Goal: Browse casually: Explore the website without a specific task or goal

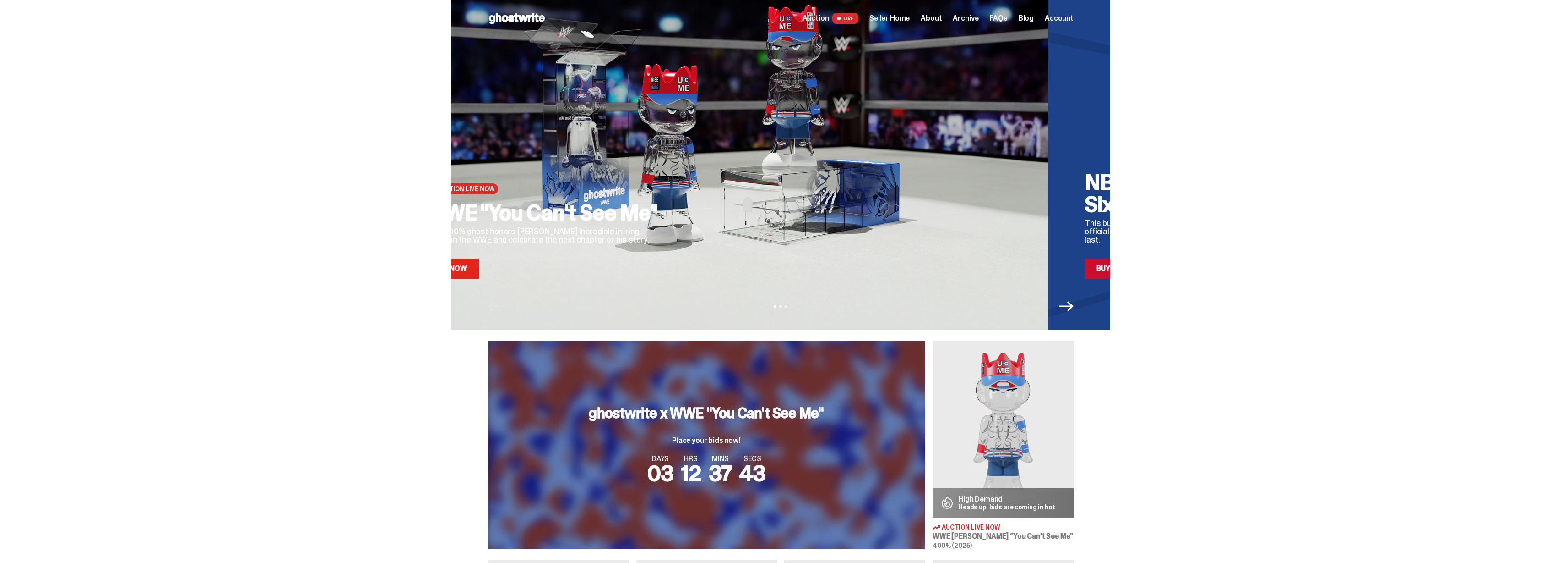
click at [565, 259] on div "WWE "You Can't See Me" This 400% ghost honors [PERSON_NAME] incredible in-ring …" at bounding box center [544, 240] width 238 height 77
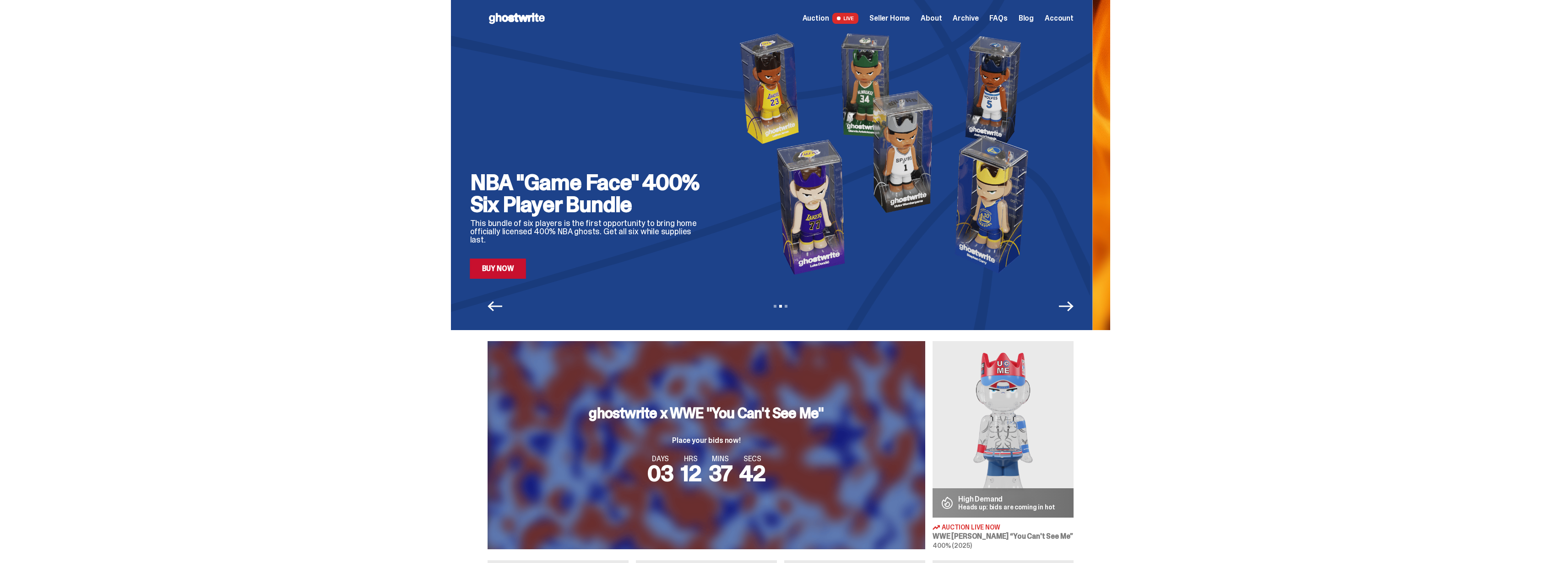
click at [723, 241] on img at bounding box center [890, 154] width 334 height 250
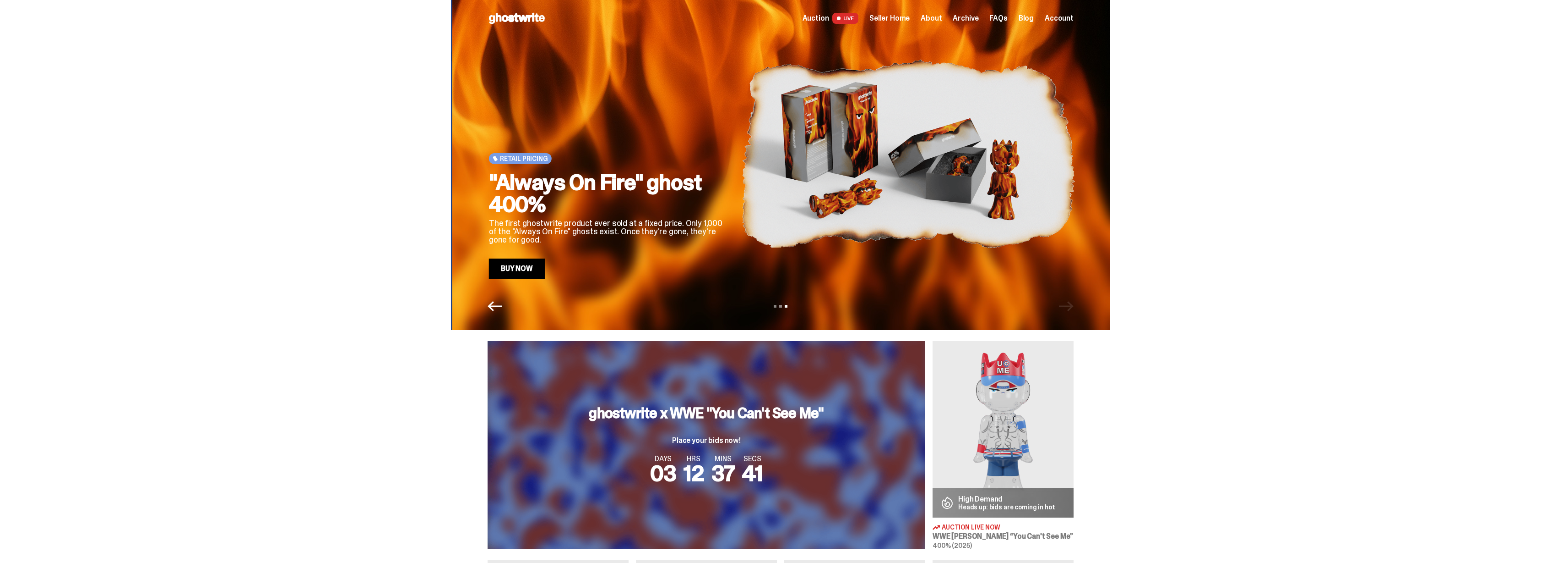
click at [712, 242] on p "The first ghostwrite product ever sold at a fixed price. Only 1,000 of the "Alw…" at bounding box center [608, 231] width 238 height 25
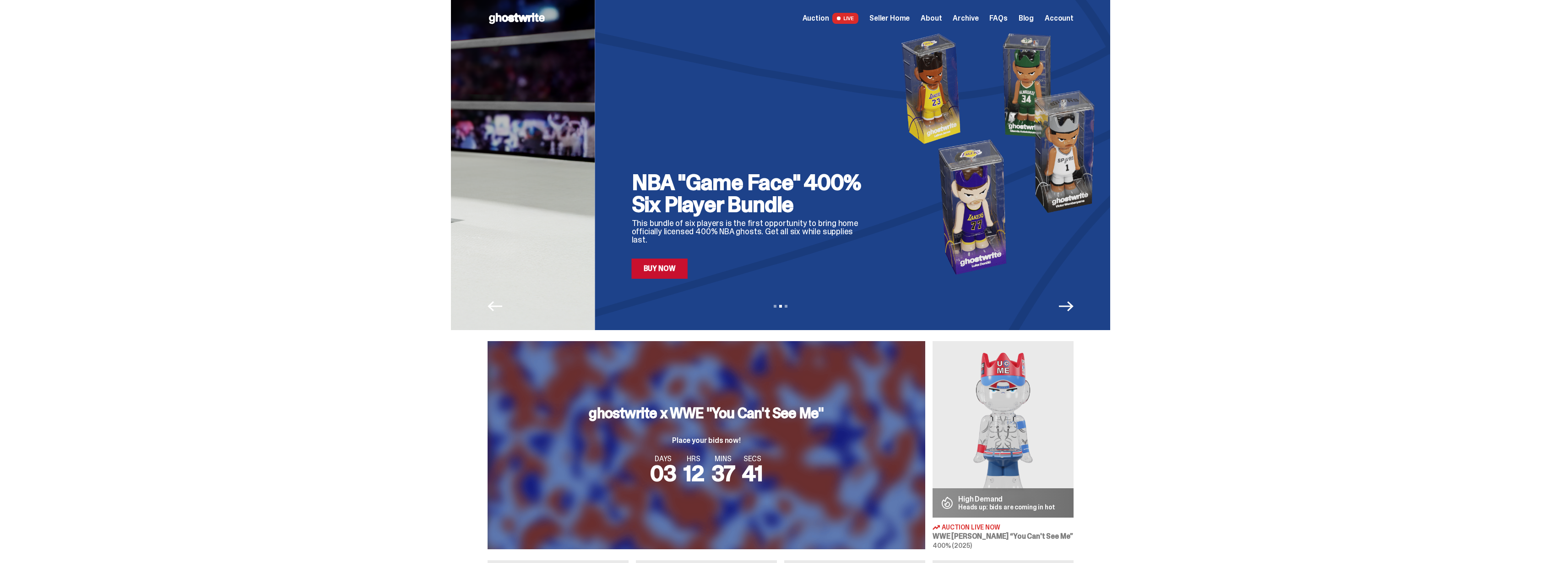
click at [780, 241] on p "This bundle of six players is the first opportunity to bring home officially li…" at bounding box center [751, 231] width 238 height 25
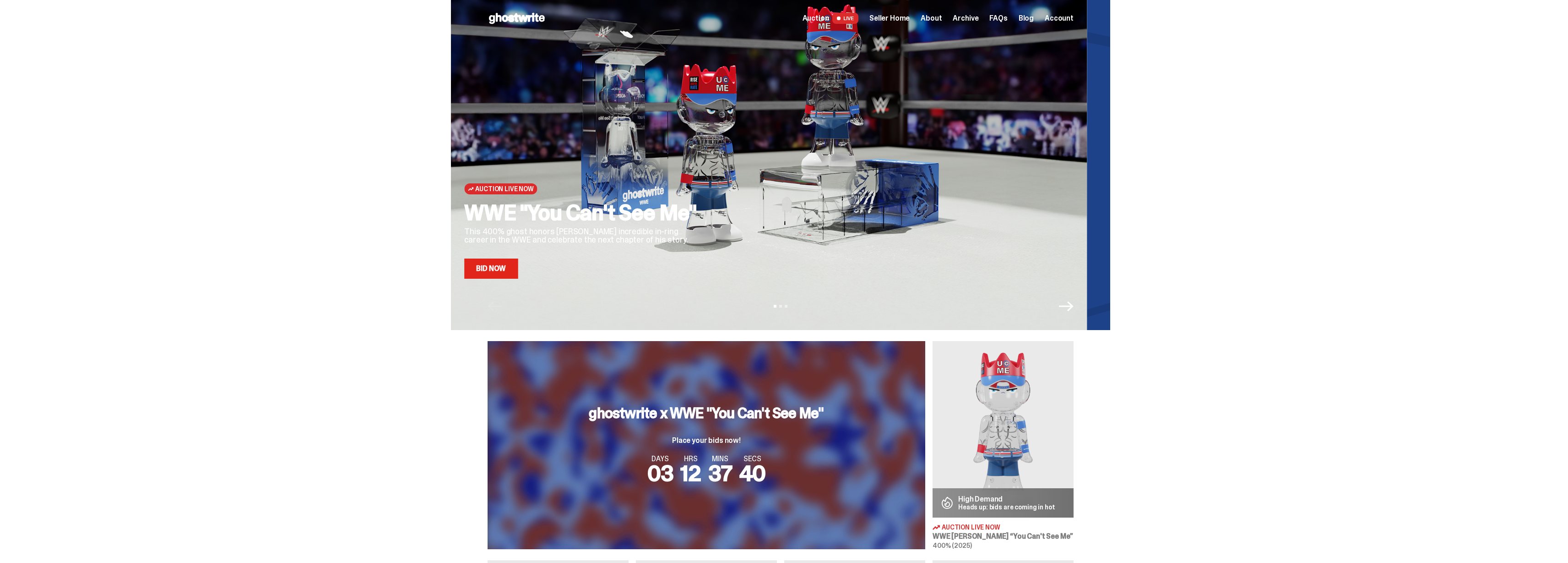
click at [702, 245] on div "WWE "You Can't See Me" This 400% ghost honors [PERSON_NAME] incredible in-ring …" at bounding box center [583, 240] width 238 height 77
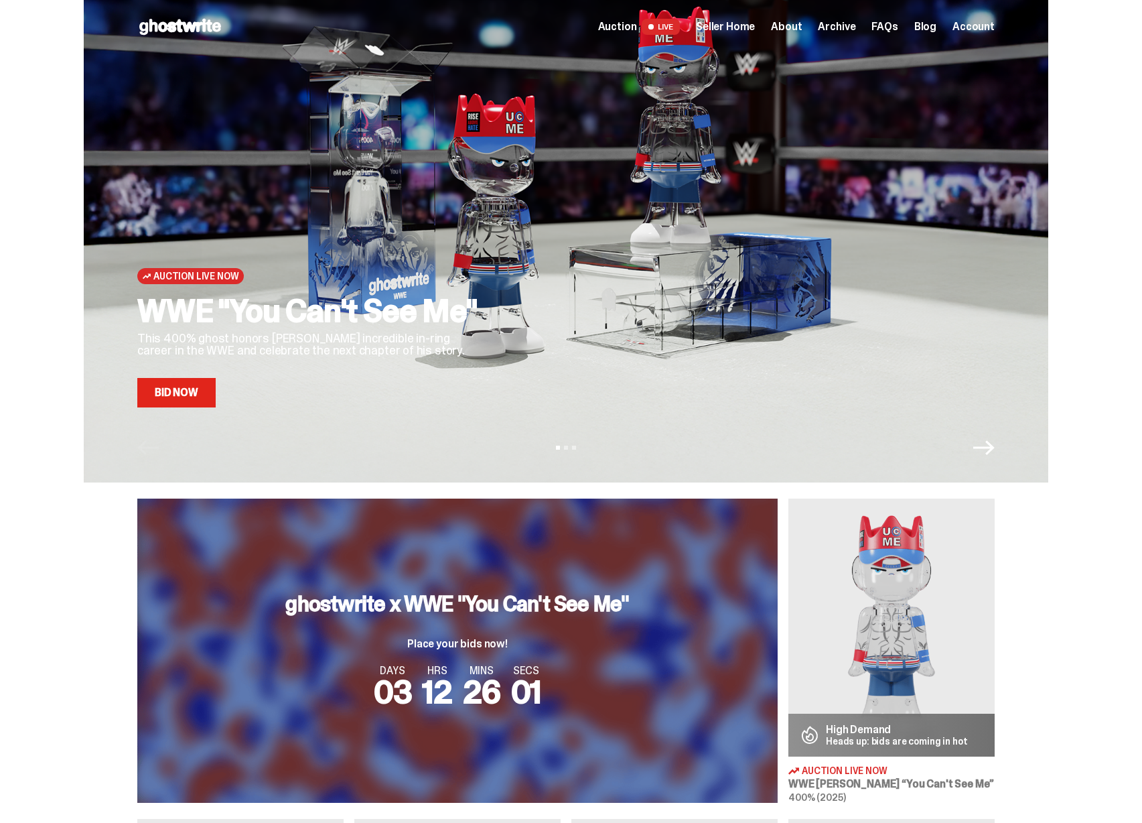
click at [336, 322] on h2 "WWE "You Can't See Me"" at bounding box center [311, 311] width 348 height 32
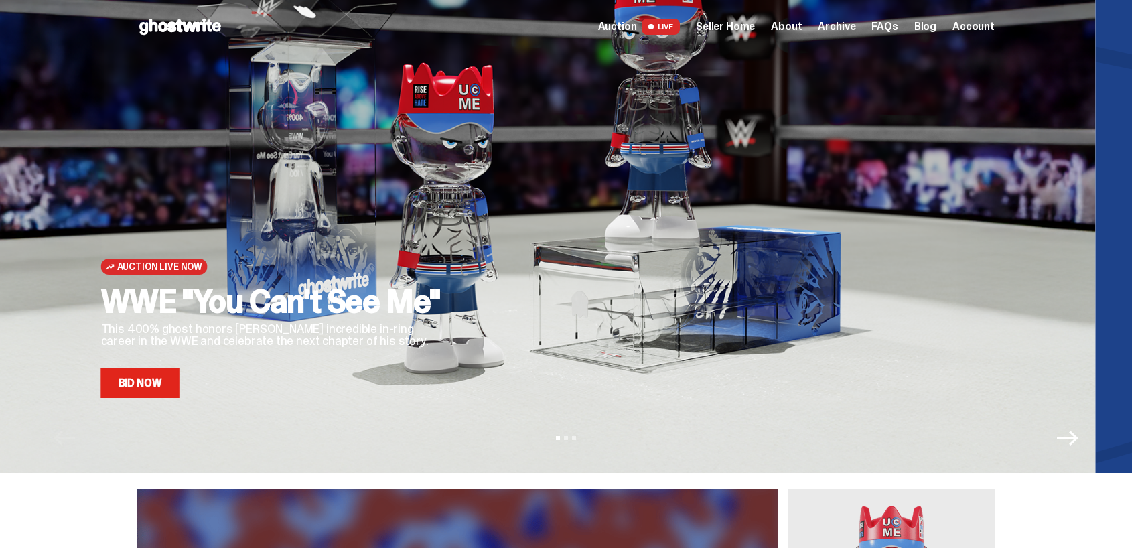
click at [471, 324] on div at bounding box center [715, 215] width 488 height 366
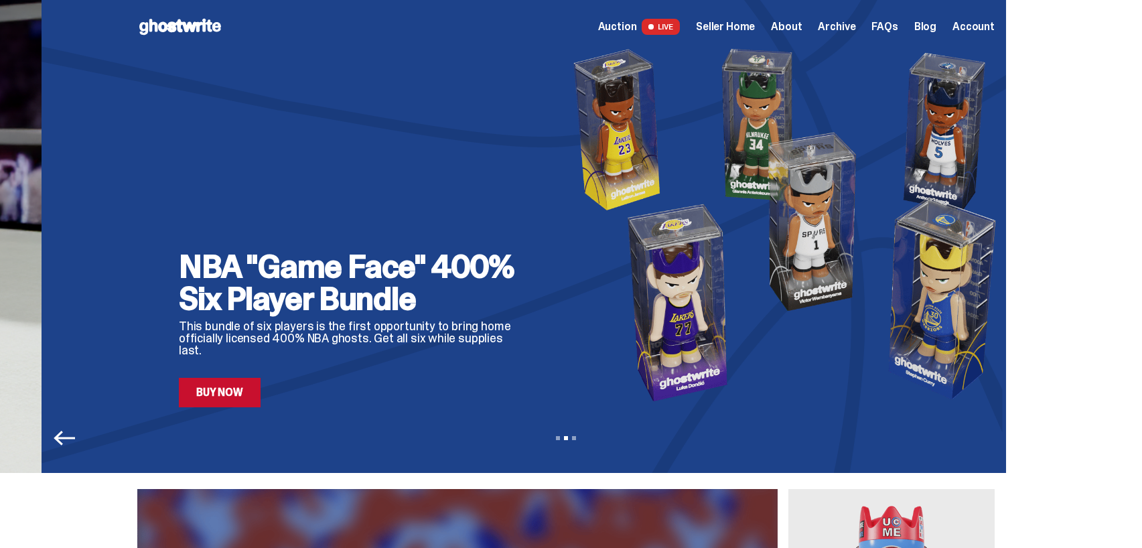
click at [466, 319] on div "NBA "Game Face" 400% Six Player Bundle This bundle of six players is the first …" at bounding box center [353, 329] width 348 height 157
